Goal: Task Accomplishment & Management: Use online tool/utility

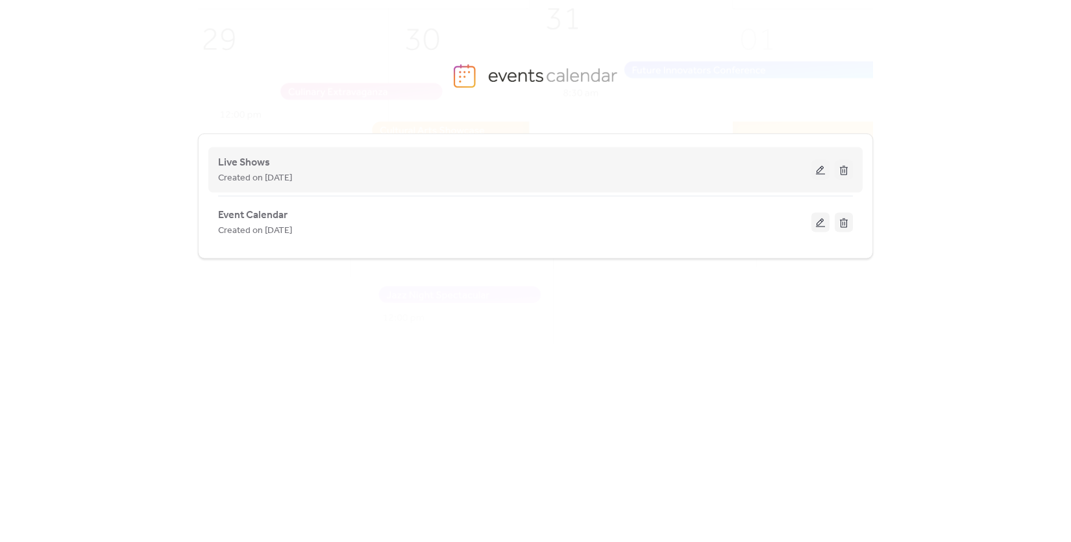
click at [682, 159] on div "Live Shows Created on [DATE]" at bounding box center [514, 169] width 593 height 31
click at [817, 173] on button at bounding box center [820, 169] width 18 height 19
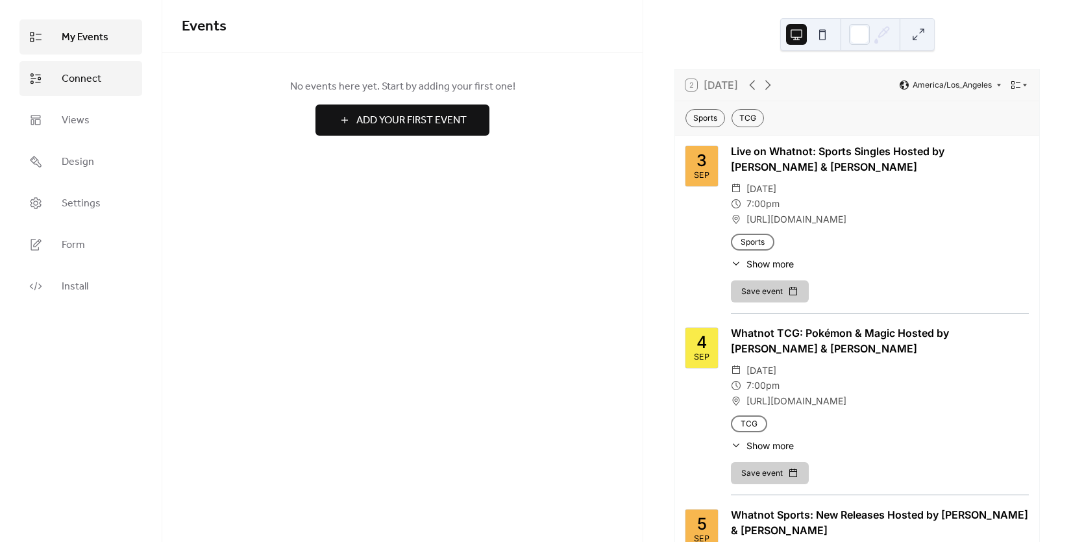
click at [116, 68] on link "Connect" at bounding box center [80, 78] width 123 height 35
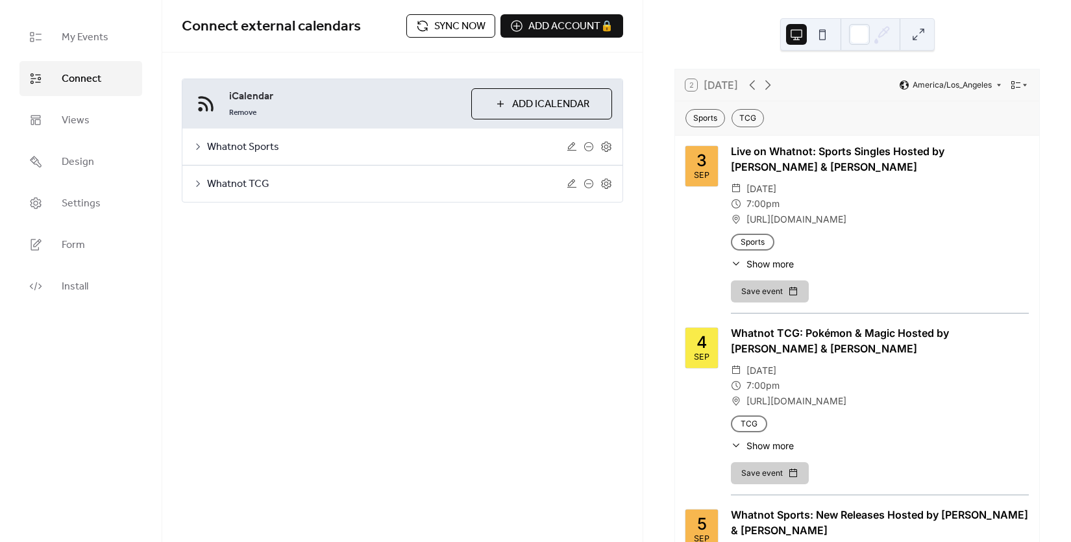
click at [477, 24] on span "Sync now" at bounding box center [459, 27] width 51 height 16
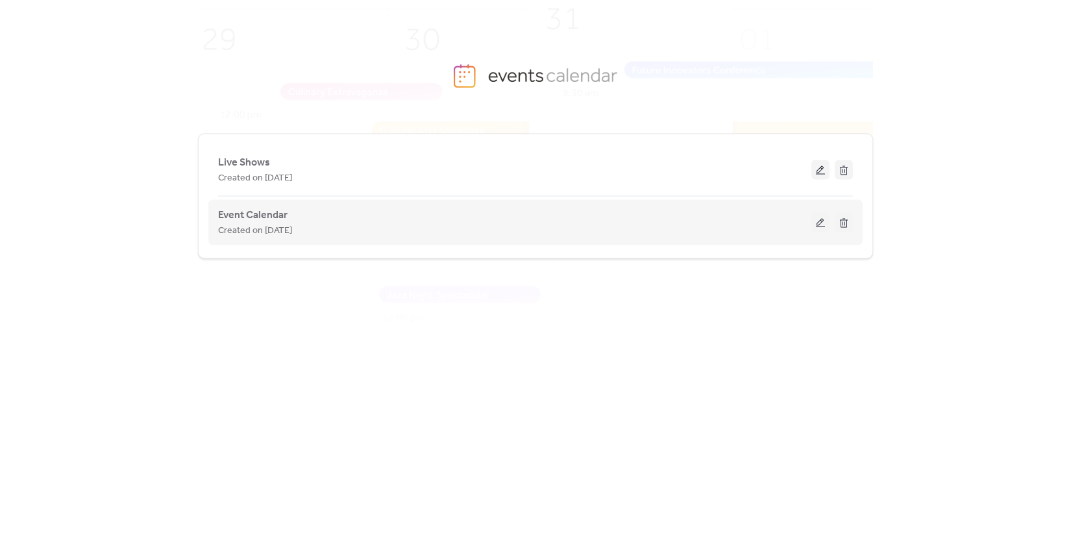
click at [810, 227] on div "Created on [DATE]" at bounding box center [514, 231] width 593 height 16
click at [825, 225] on button at bounding box center [820, 222] width 18 height 19
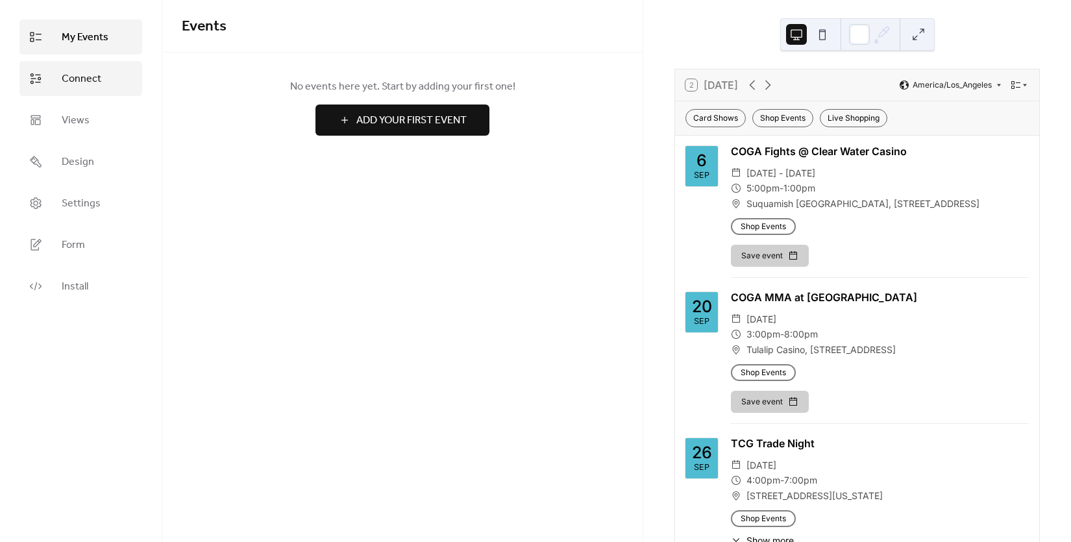
click at [92, 84] on span "Connect" at bounding box center [82, 79] width 40 height 16
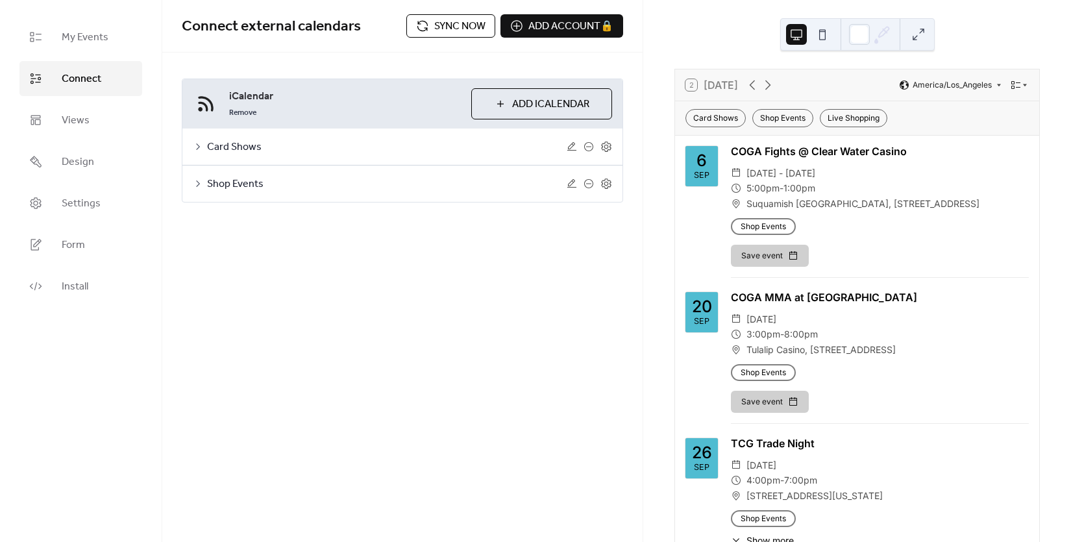
click at [461, 32] on span "Sync now" at bounding box center [459, 27] width 51 height 16
